Goal: Check status: Check status

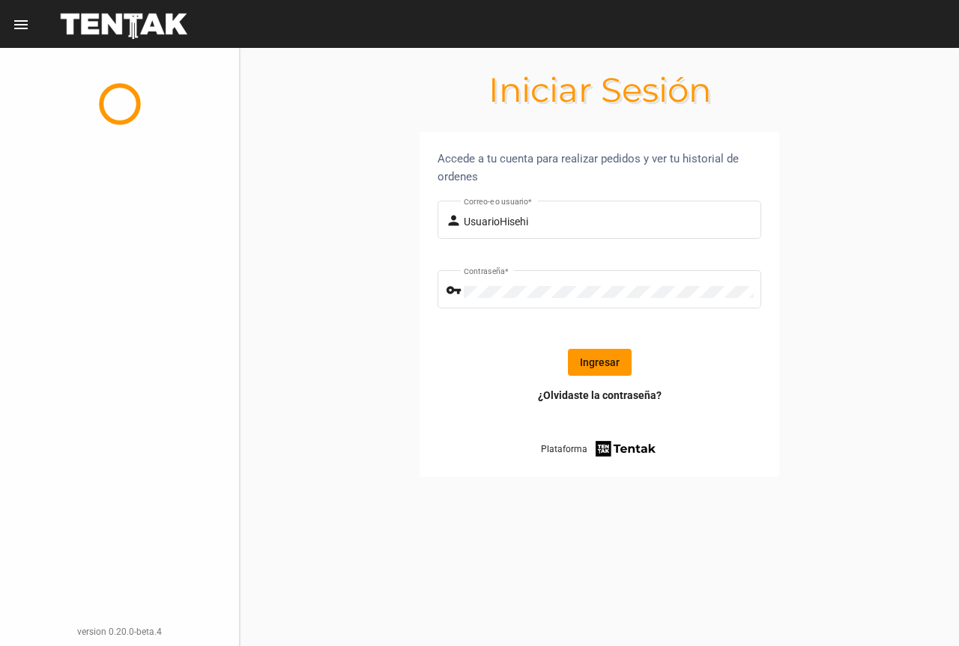
click at [595, 362] on button "Ingresar" at bounding box center [600, 362] width 64 height 27
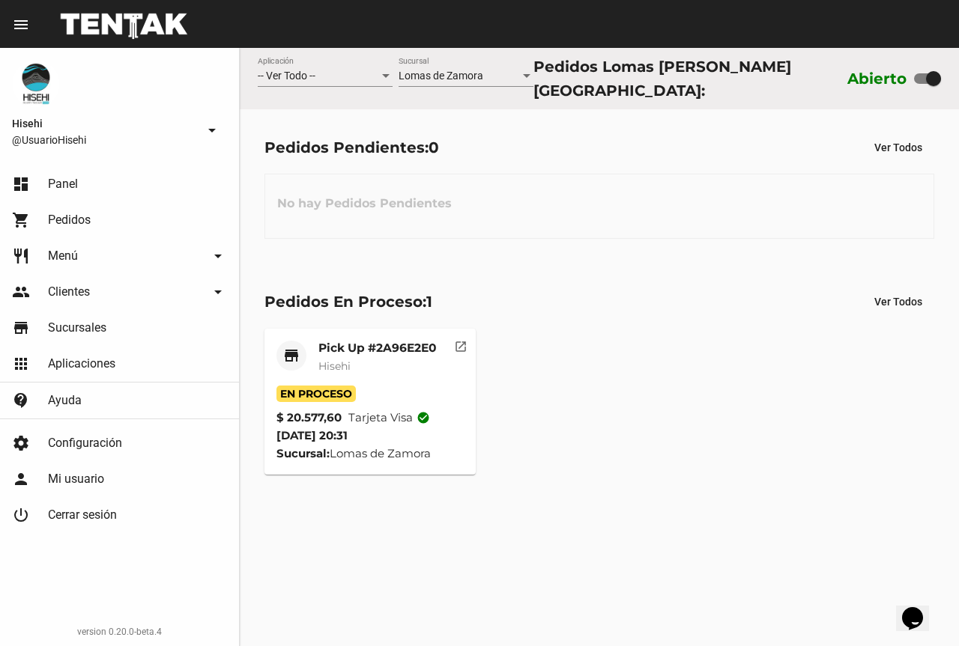
click at [341, 341] on mat-card-title "Pick Up #2A96E2E0" at bounding box center [377, 348] width 118 height 15
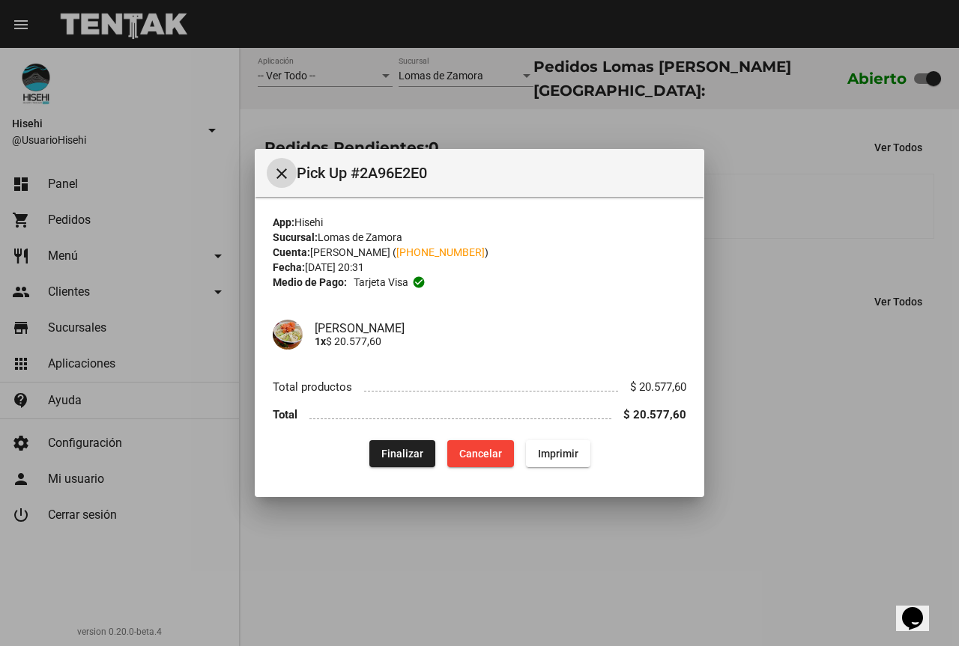
click at [845, 347] on div at bounding box center [479, 323] width 959 height 646
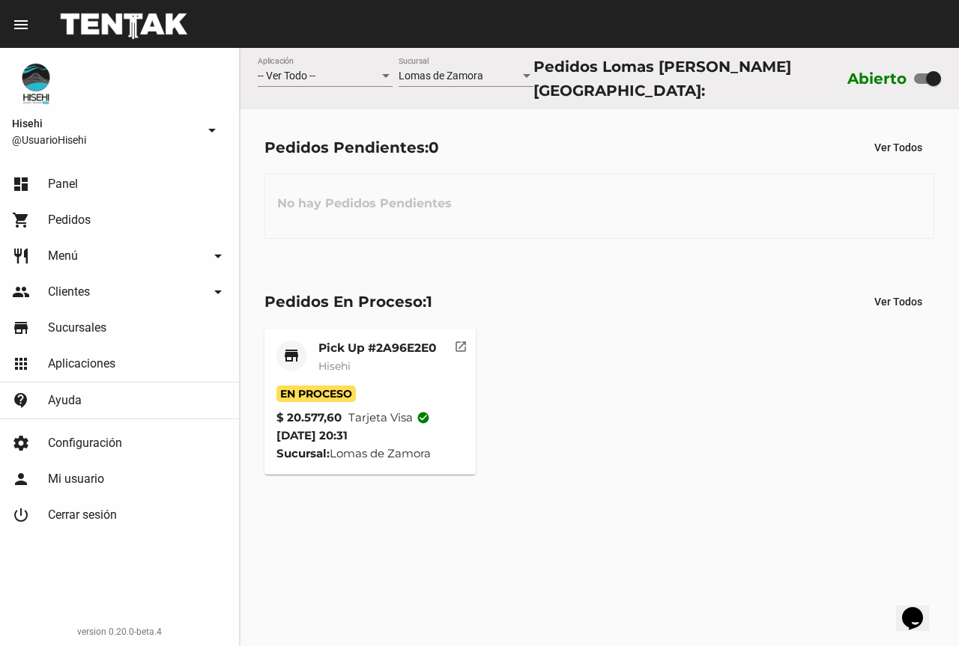
click at [344, 341] on mat-card-title "Pick Up #2A96E2E0" at bounding box center [377, 348] width 118 height 15
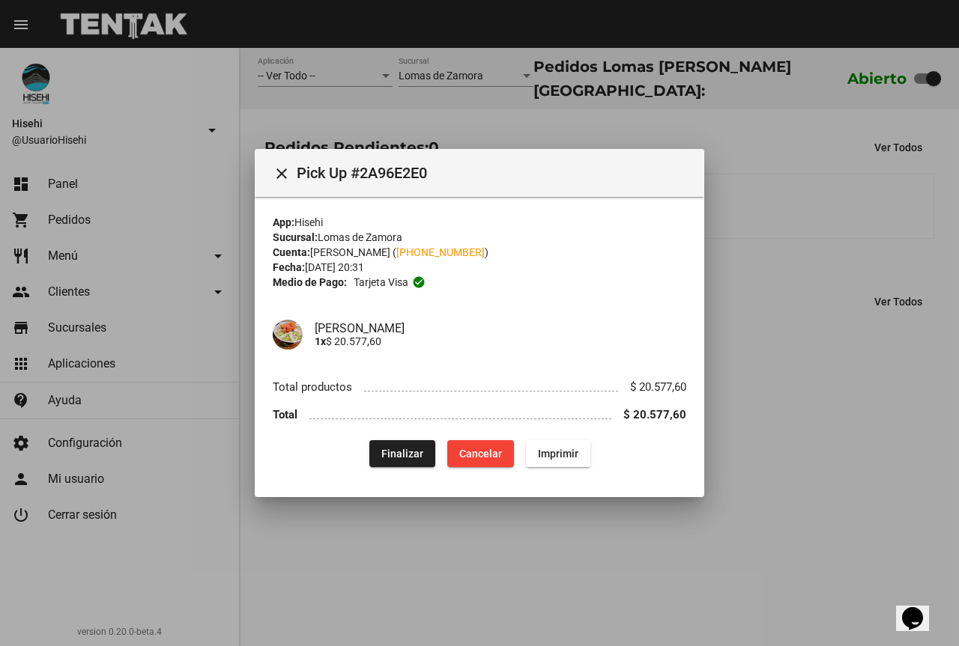
click at [819, 315] on div at bounding box center [479, 323] width 959 height 646
